Goal: Transaction & Acquisition: Purchase product/service

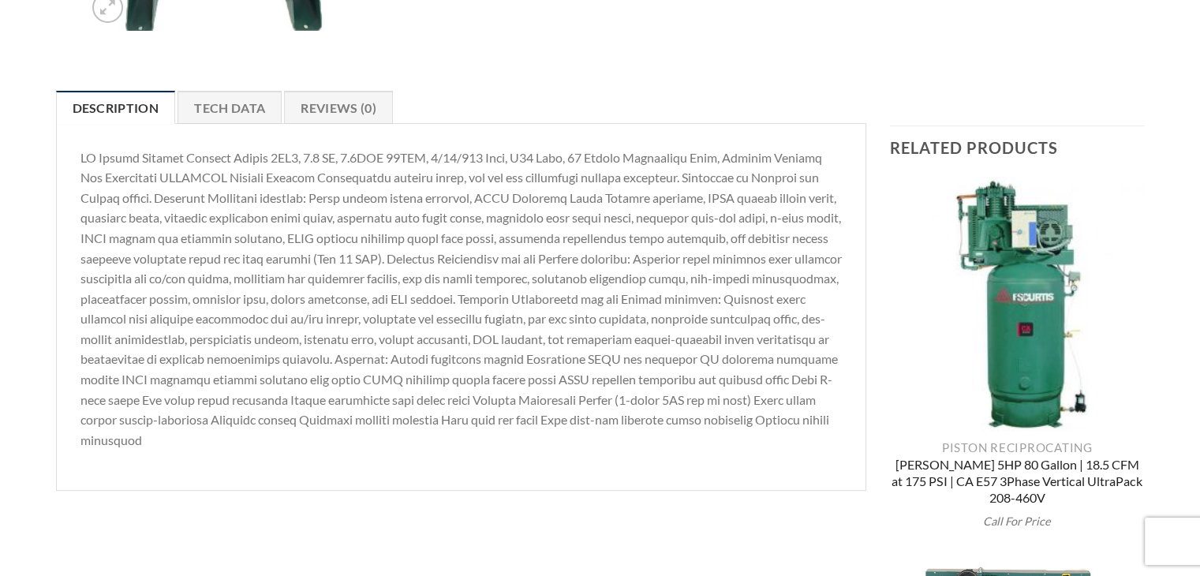
scroll to position [473, 0]
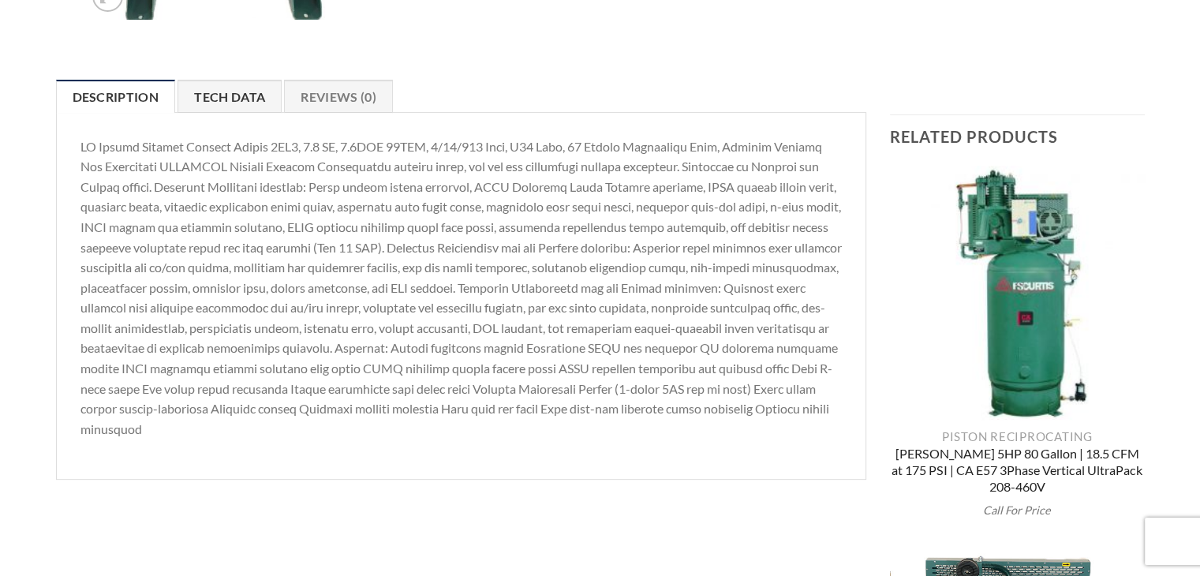
click at [228, 89] on link "Tech Data" at bounding box center [229, 96] width 104 height 33
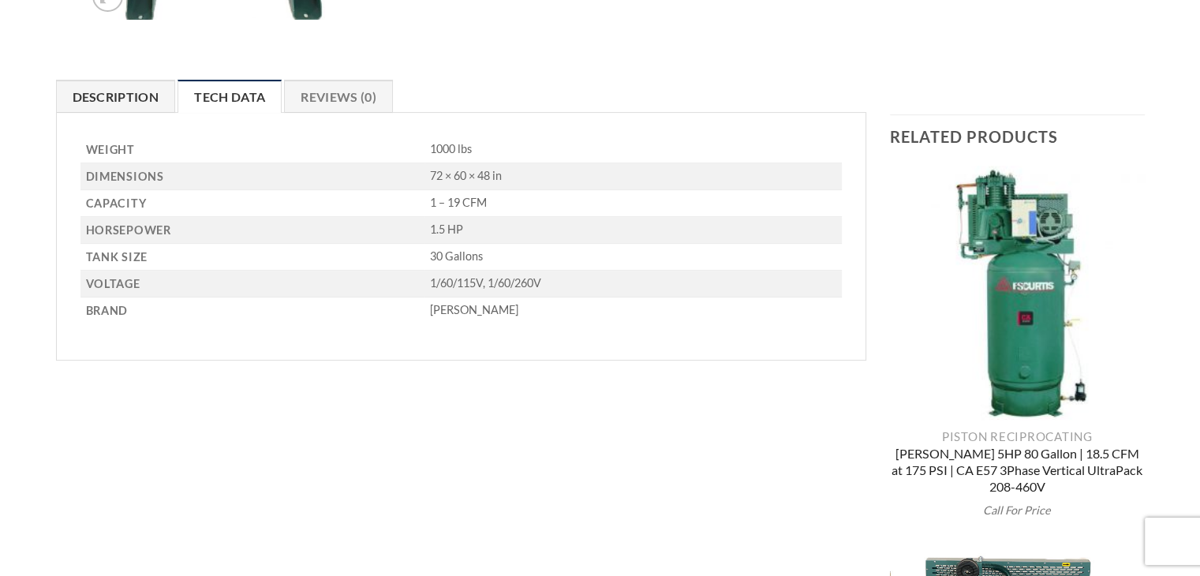
click at [144, 98] on link "Description" at bounding box center [116, 96] width 120 height 33
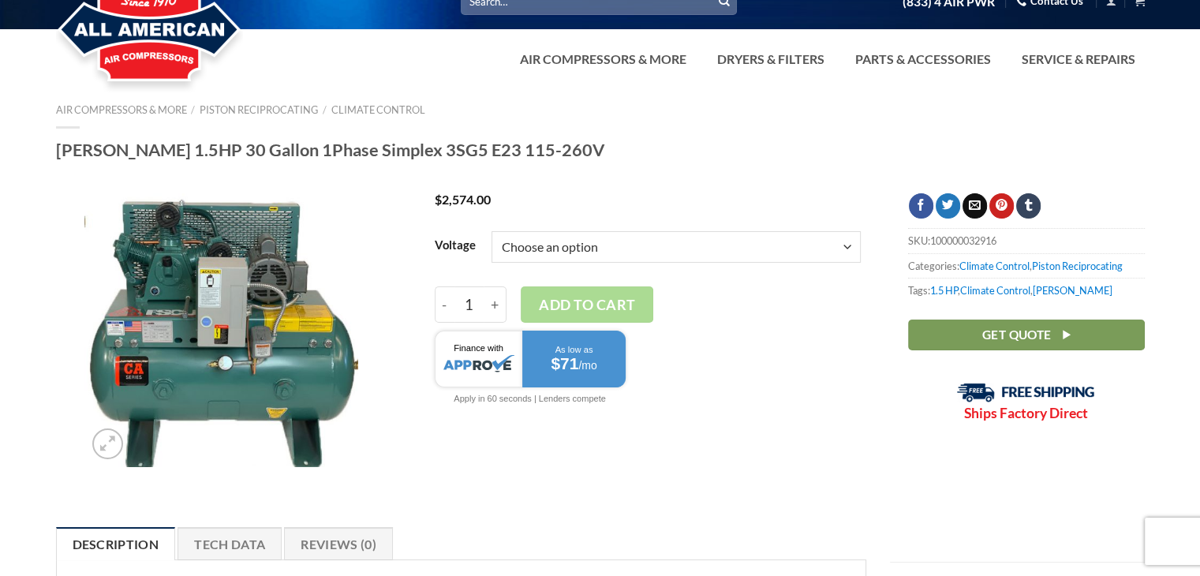
scroll to position [0, 0]
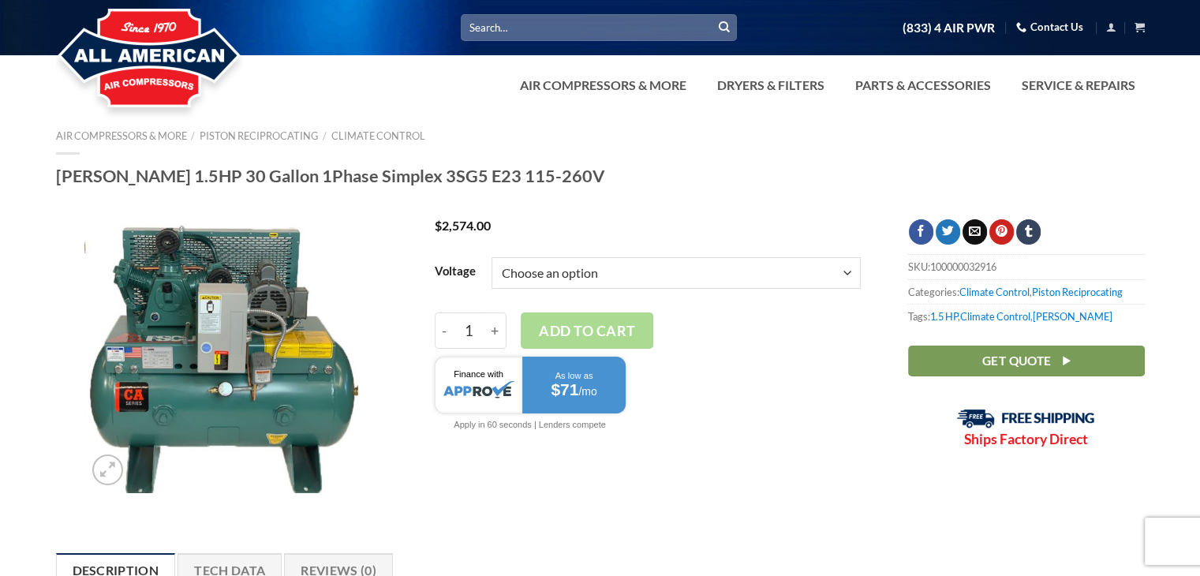
click at [521, 260] on select "Choose an option 1/60/115V 1/60/260V" at bounding box center [675, 273] width 369 height 32
select select "1-60-260v"
click at [491, 257] on select "Choose an option 1/60/115V 1/60/260V" at bounding box center [675, 273] width 369 height 32
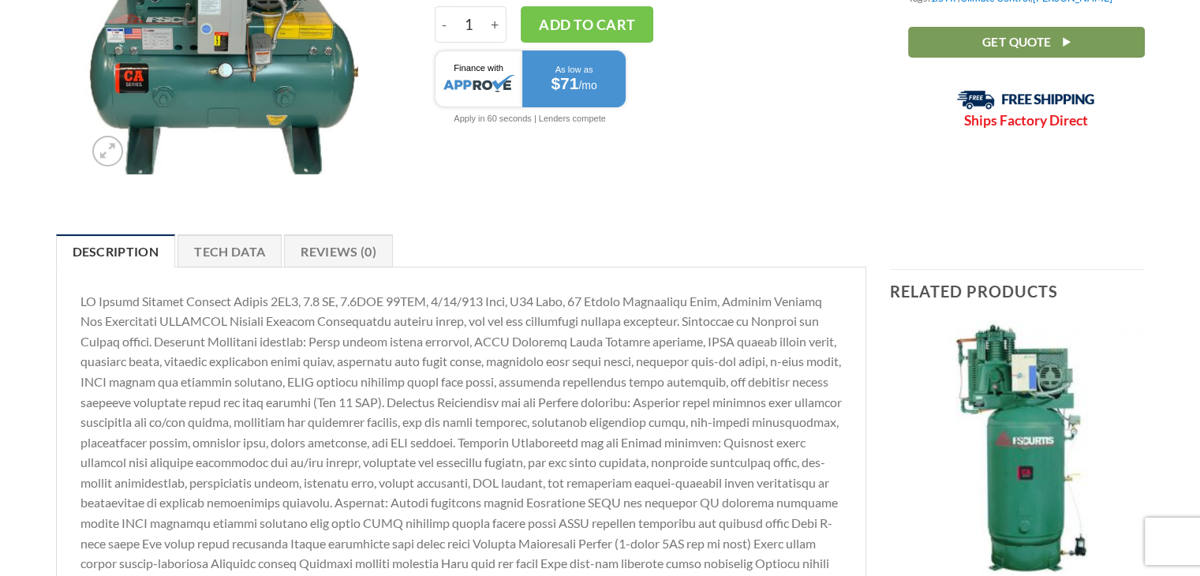
scroll to position [315, 0]
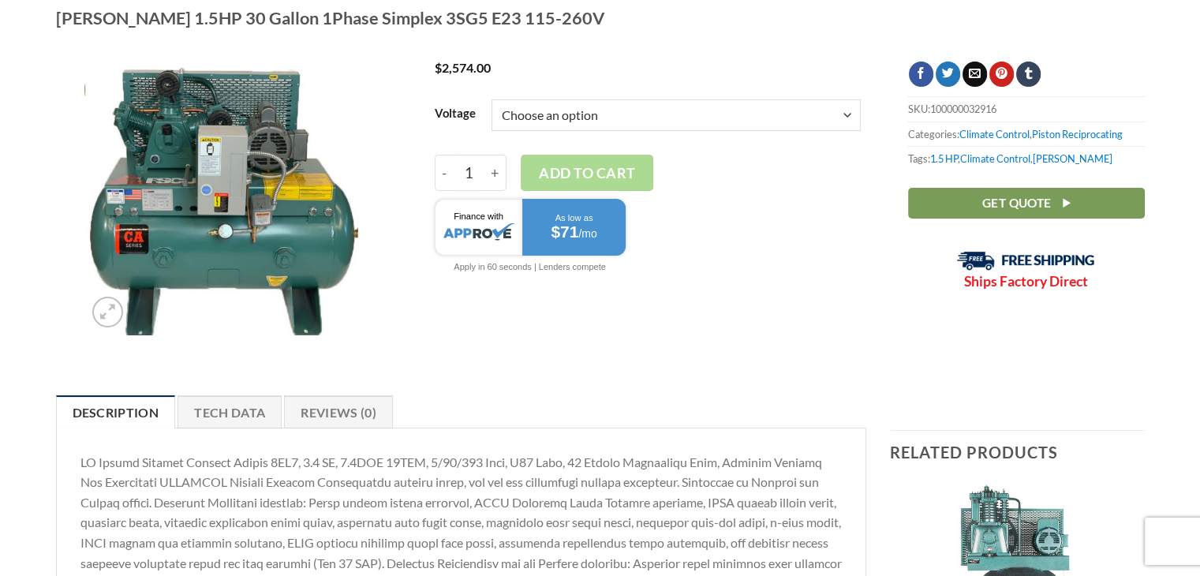
scroll to position [79, 0]
